Goal: Communication & Community: Share content

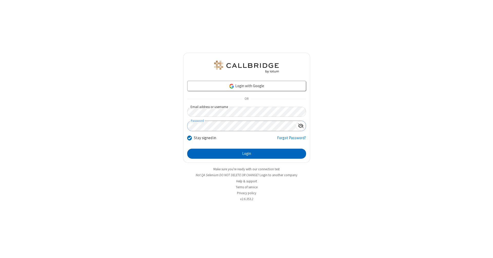
click at [247, 154] on button "Login" at bounding box center [246, 154] width 119 height 10
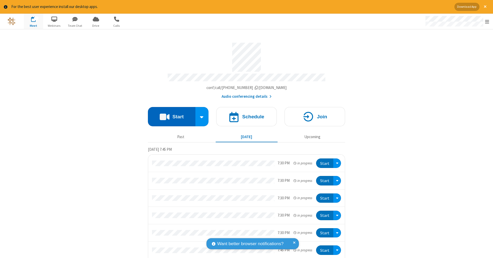
click at [170, 114] on button "Start" at bounding box center [172, 116] width 48 height 19
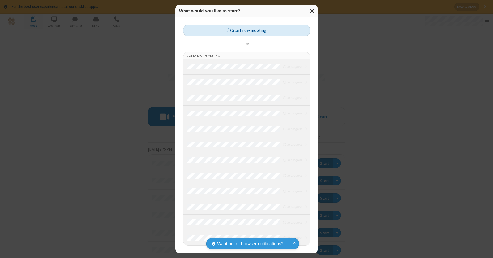
click at [247, 30] on button "Start new meeting" at bounding box center [246, 31] width 127 height 12
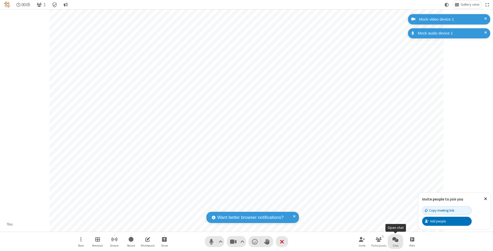
click at [395, 239] on span "Open chat" at bounding box center [396, 239] width 6 height 6
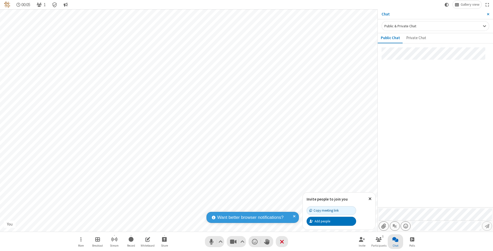
type input "C:\fakepath\doc_test.docx"
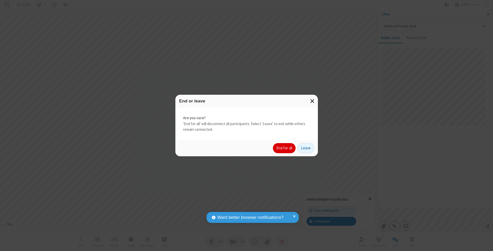
click at [285, 147] on button "End for all" at bounding box center [284, 148] width 23 height 10
